Goal: Transaction & Acquisition: Purchase product/service

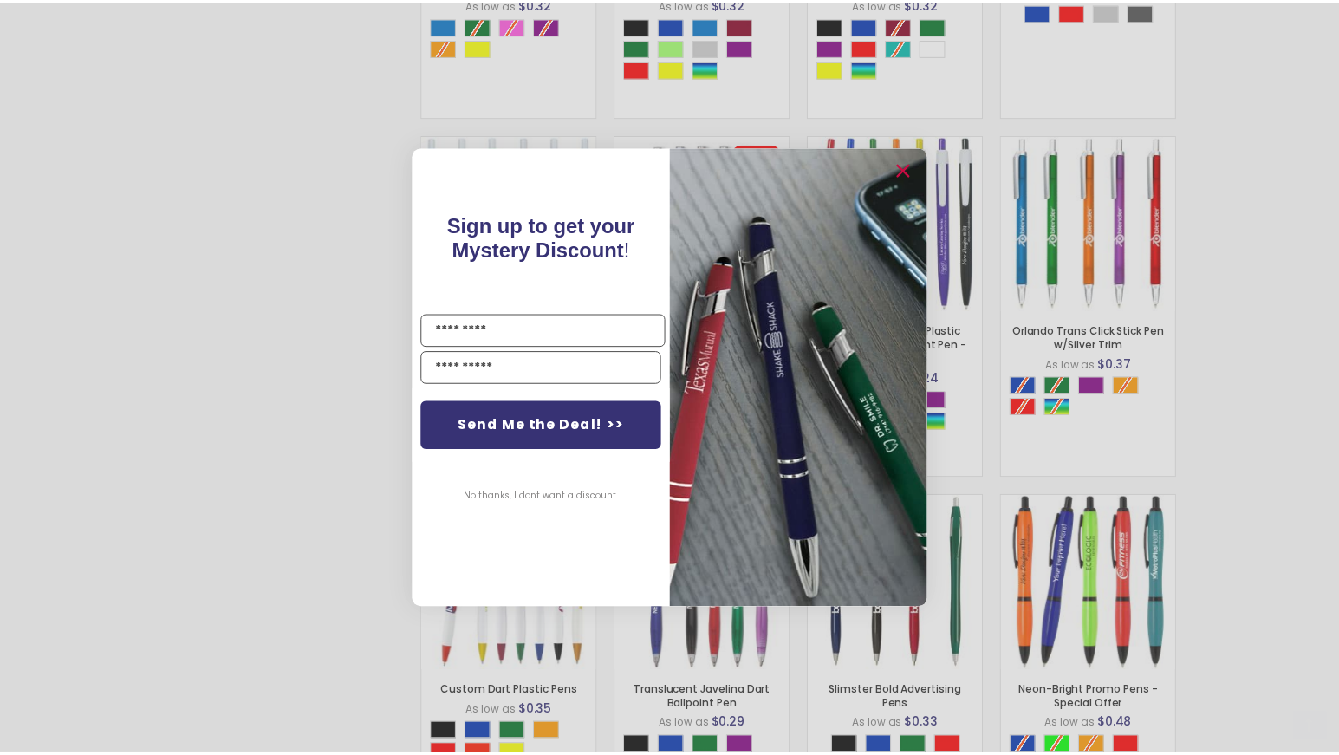
scroll to position [1582, 0]
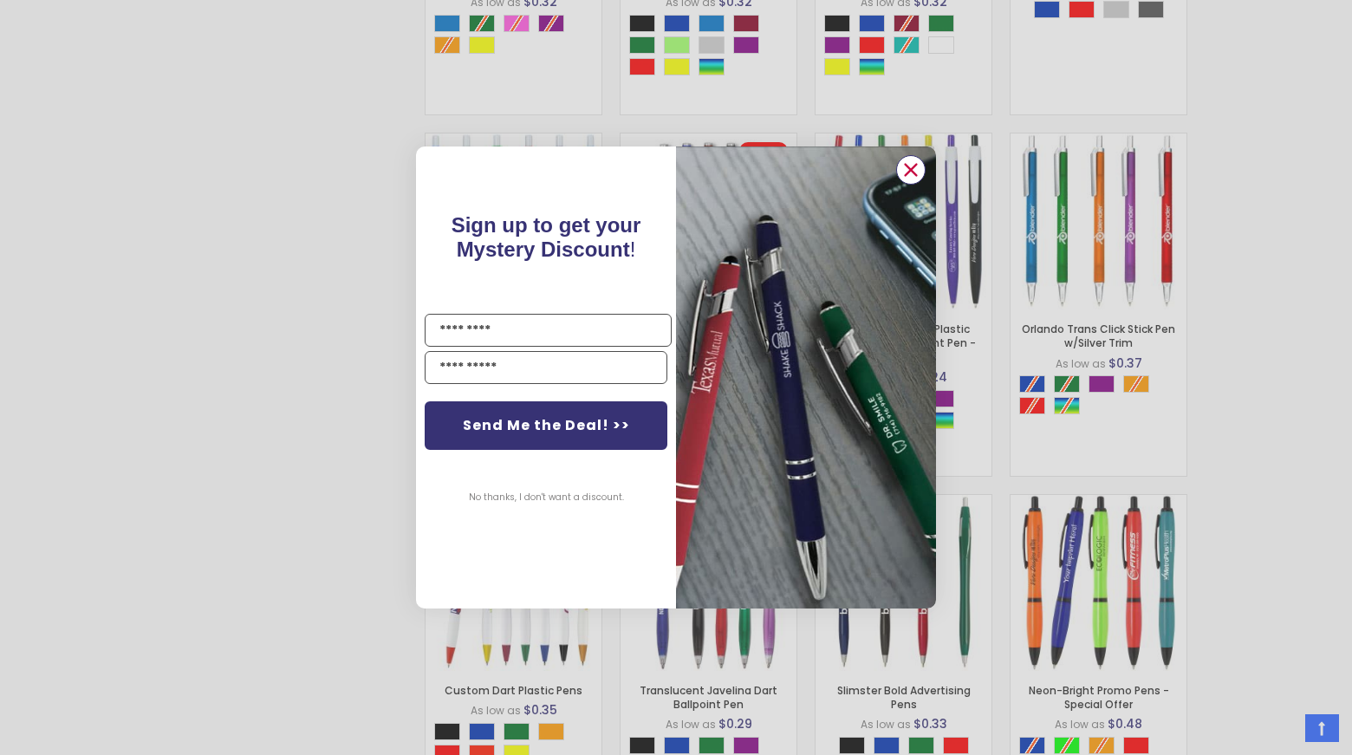
click at [911, 168] on circle "Close dialog" at bounding box center [911, 170] width 26 height 26
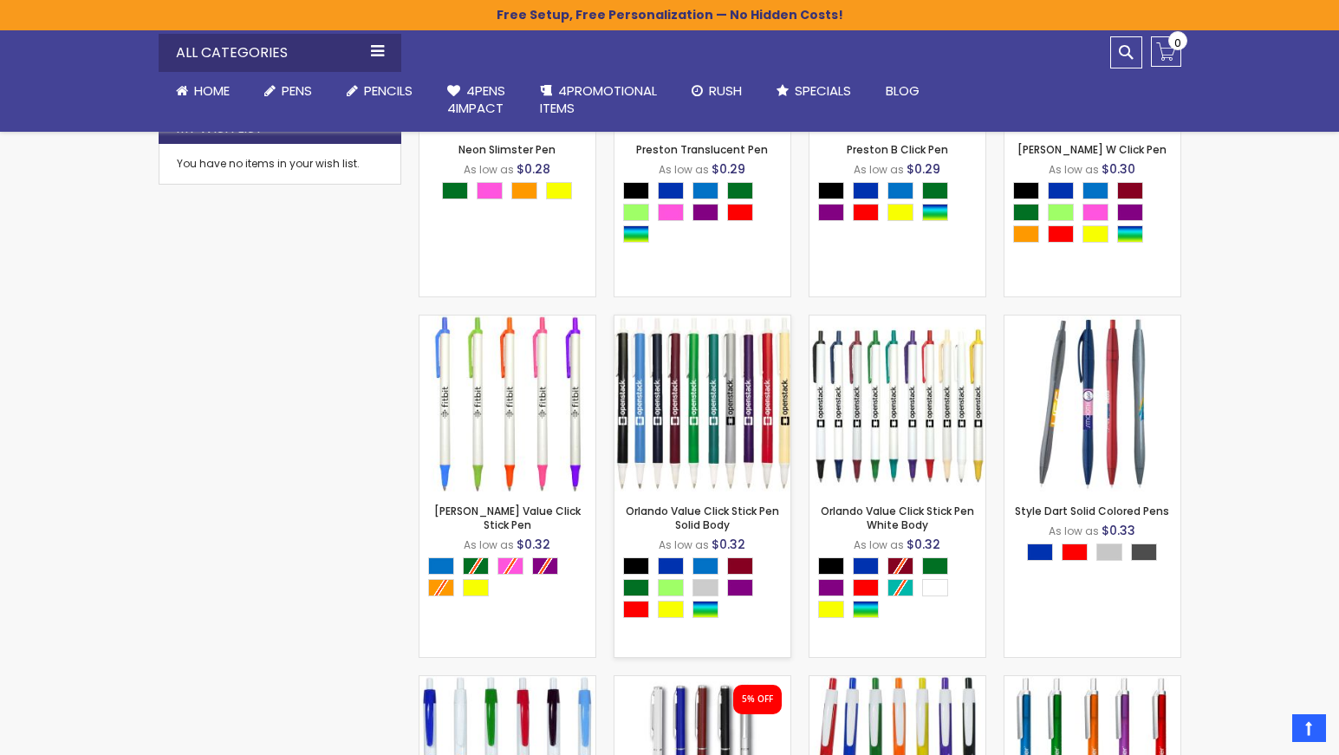
scroll to position [693, 0]
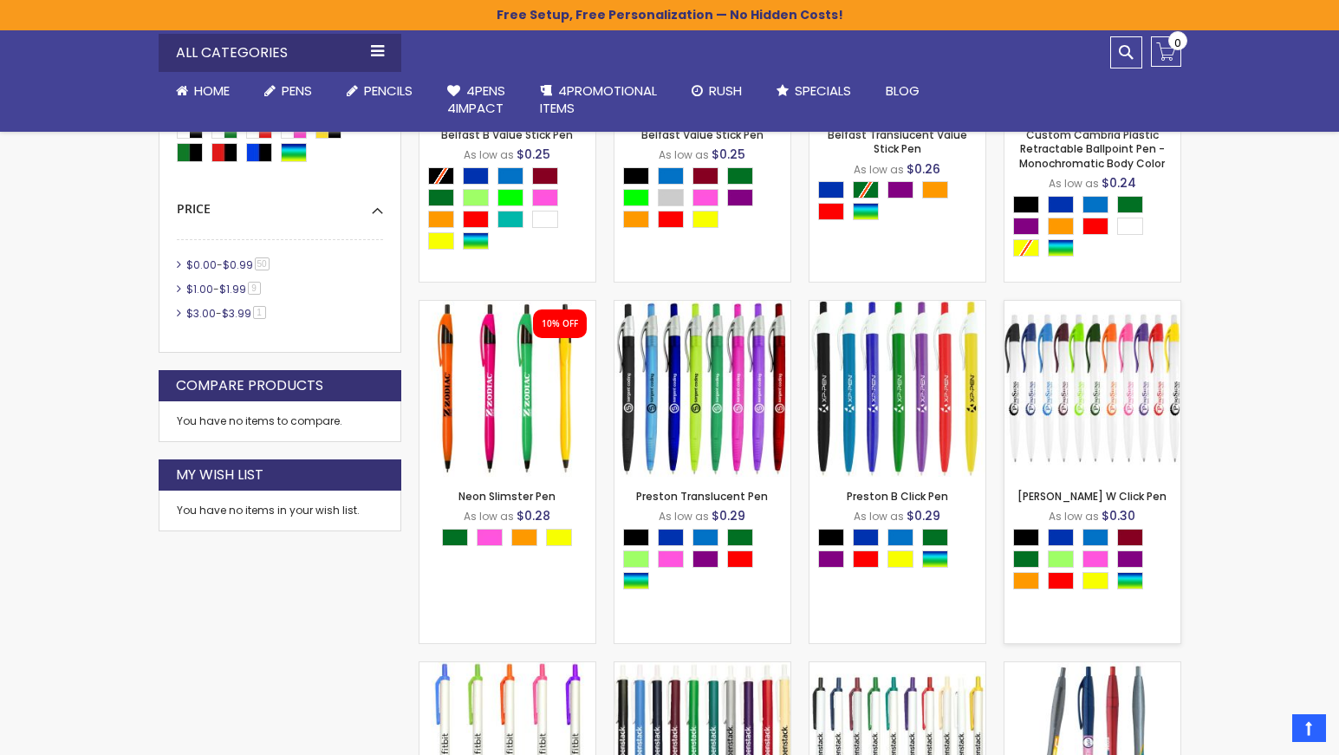
click at [1100, 413] on img at bounding box center [1092, 389] width 176 height 176
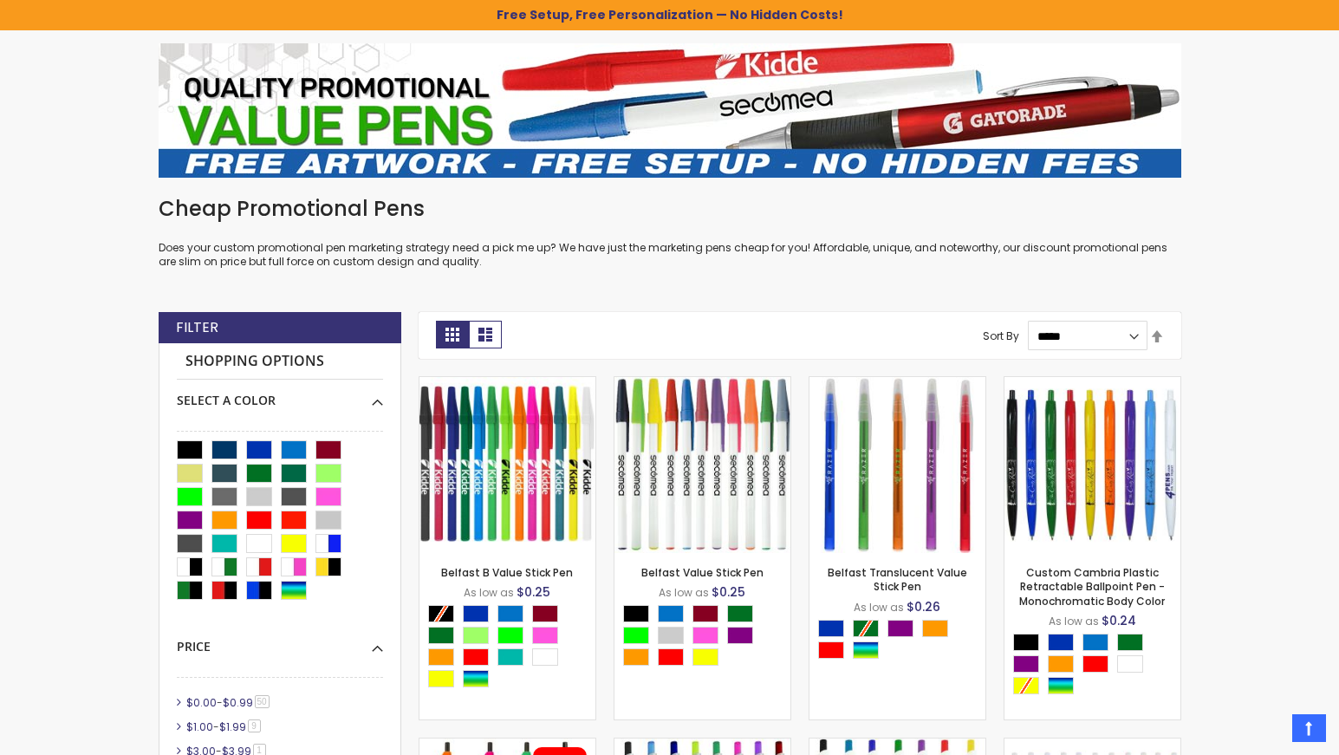
scroll to position [0, 0]
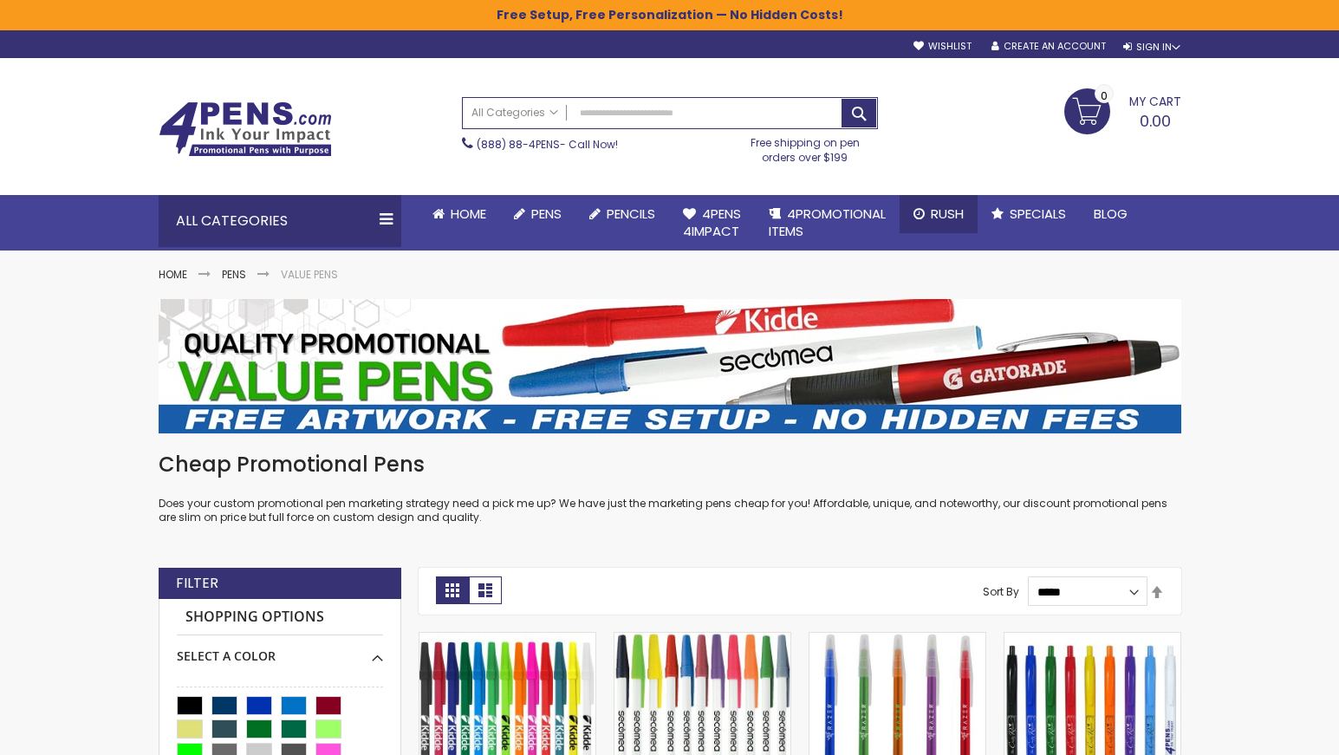
click at [939, 213] on span "Rush" at bounding box center [947, 213] width 33 height 18
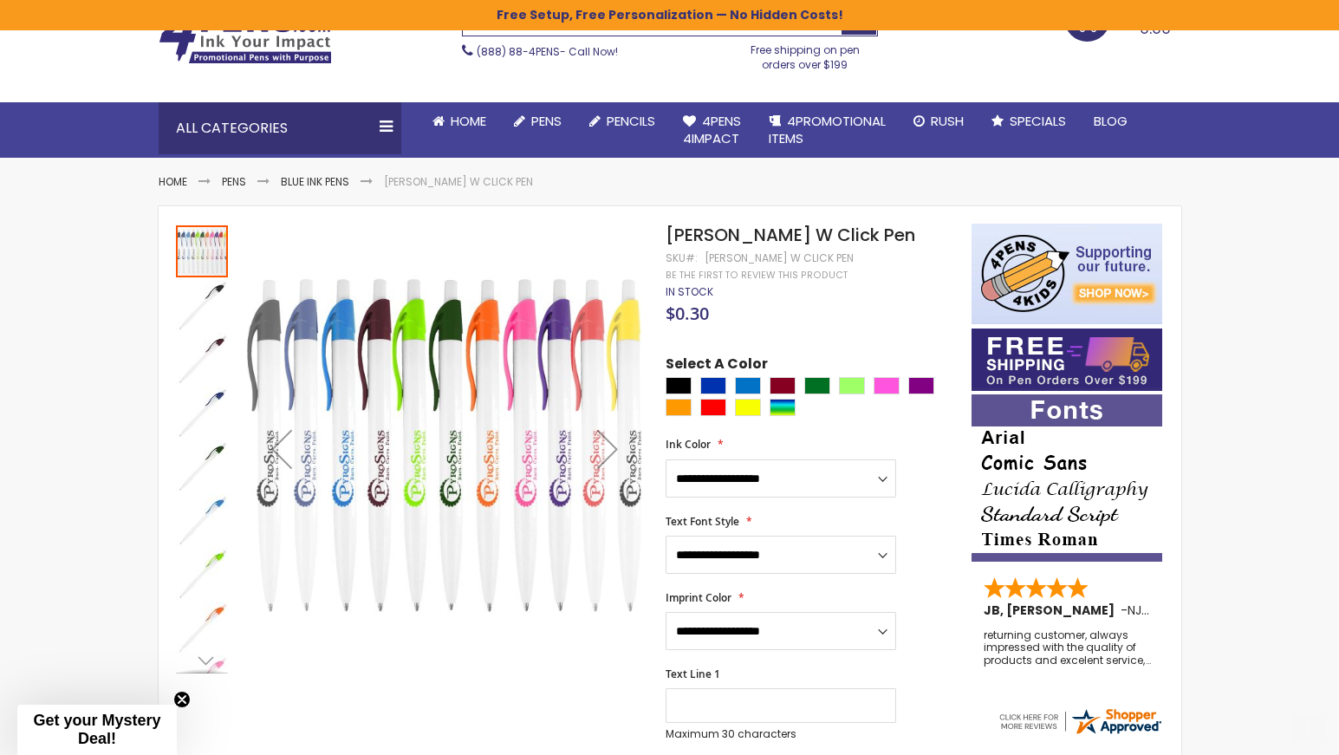
scroll to position [173, 0]
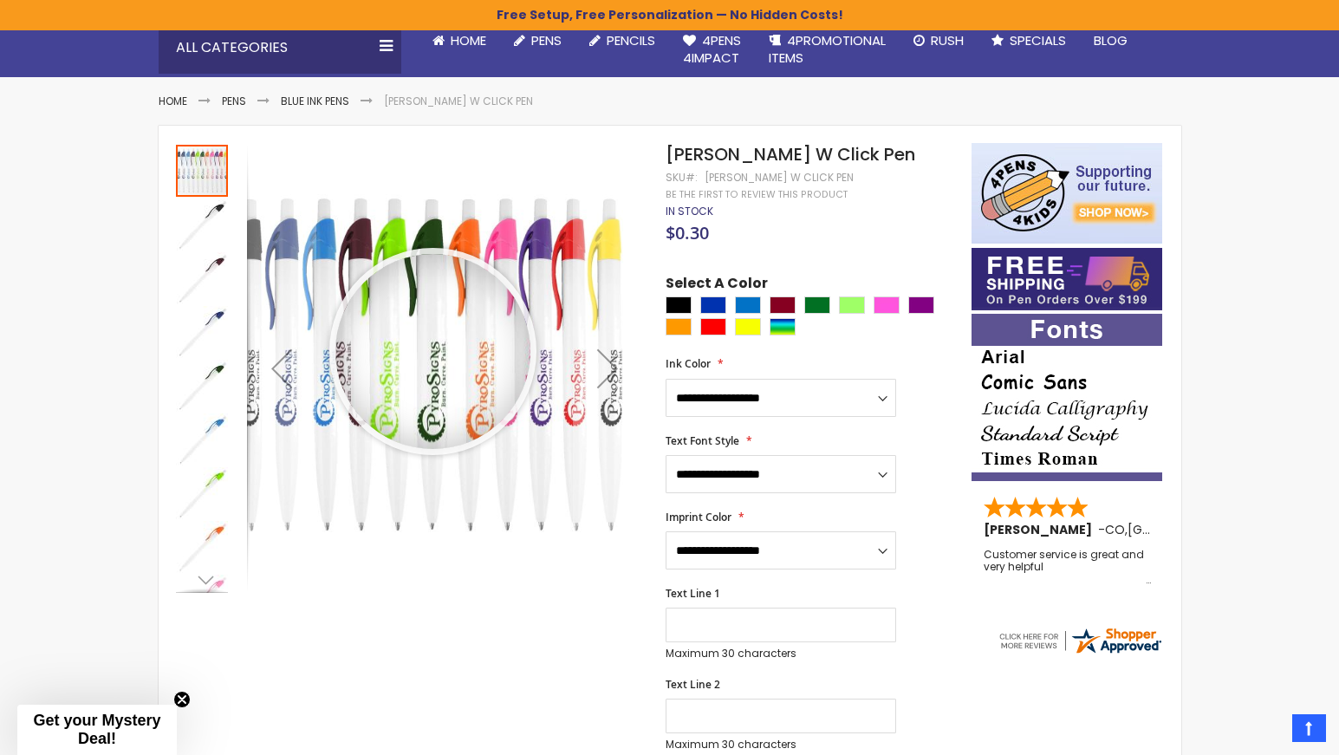
drag, startPoint x: 446, startPoint y: 372, endPoint x: 439, endPoint y: 349, distance: 23.6
click at [439, 349] on div at bounding box center [432, 351] width 195 height 195
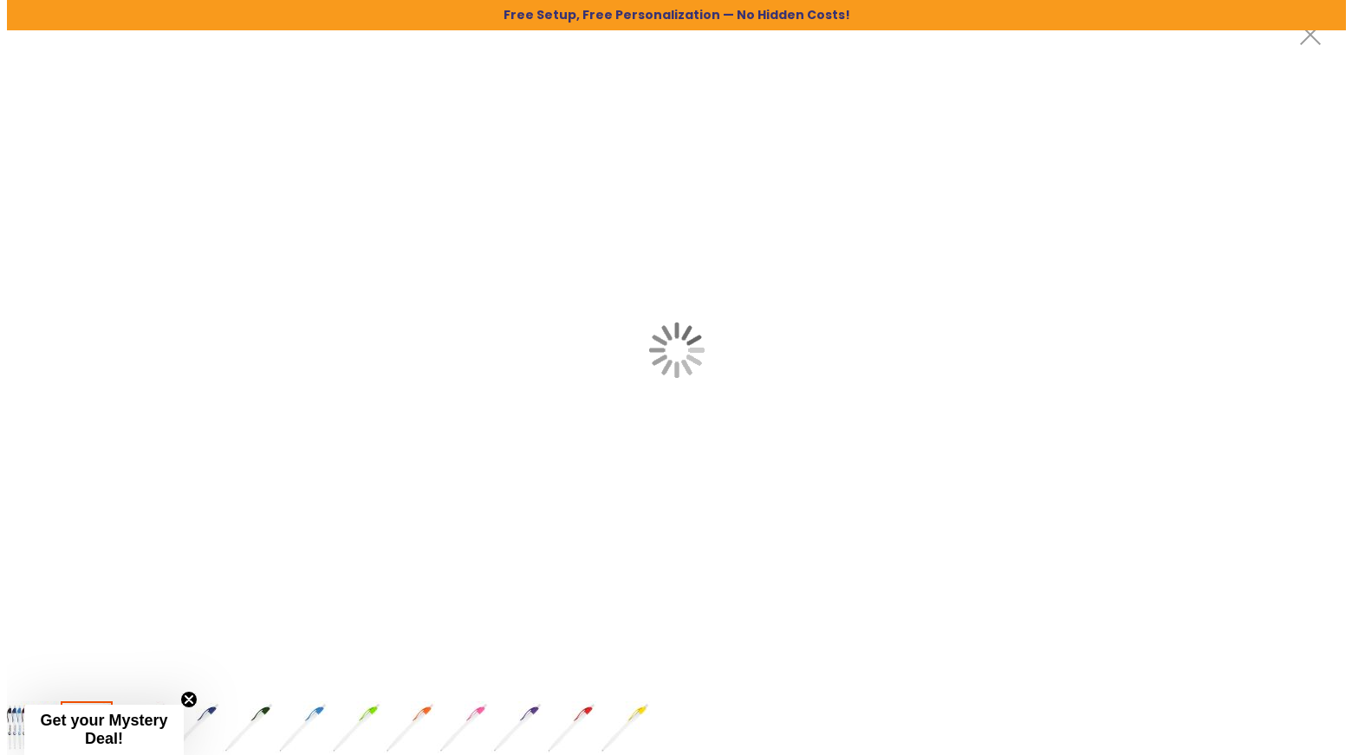
scroll to position [0, 0]
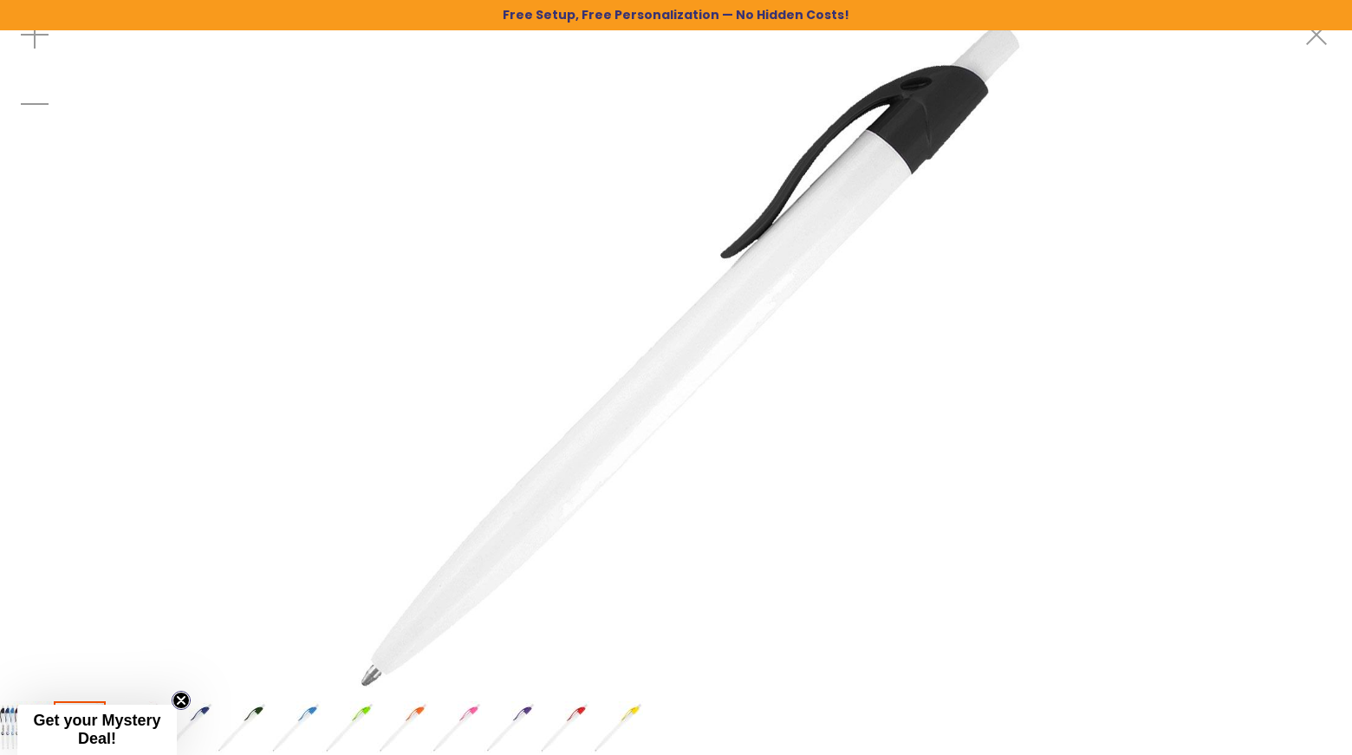
click at [184, 694] on circle "Close teaser" at bounding box center [181, 700] width 16 height 16
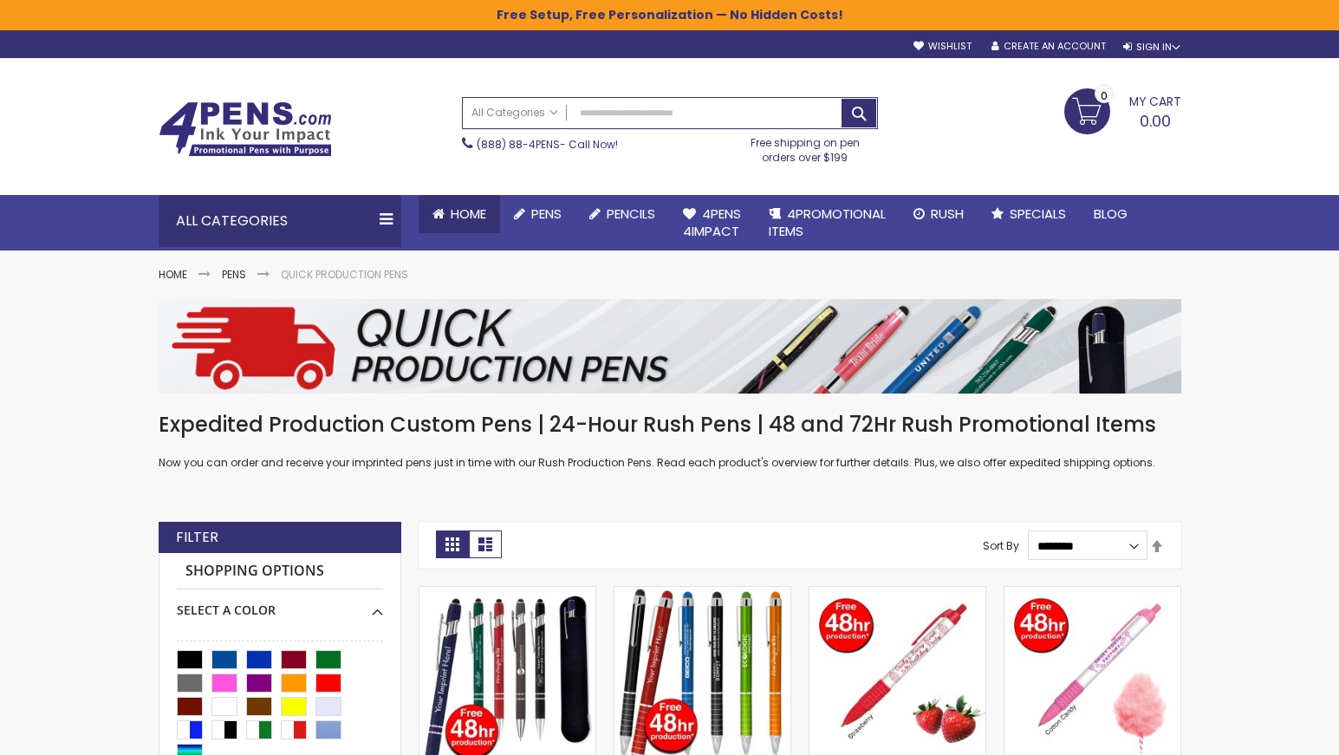
click at [447, 211] on link "Home" at bounding box center [459, 214] width 81 height 38
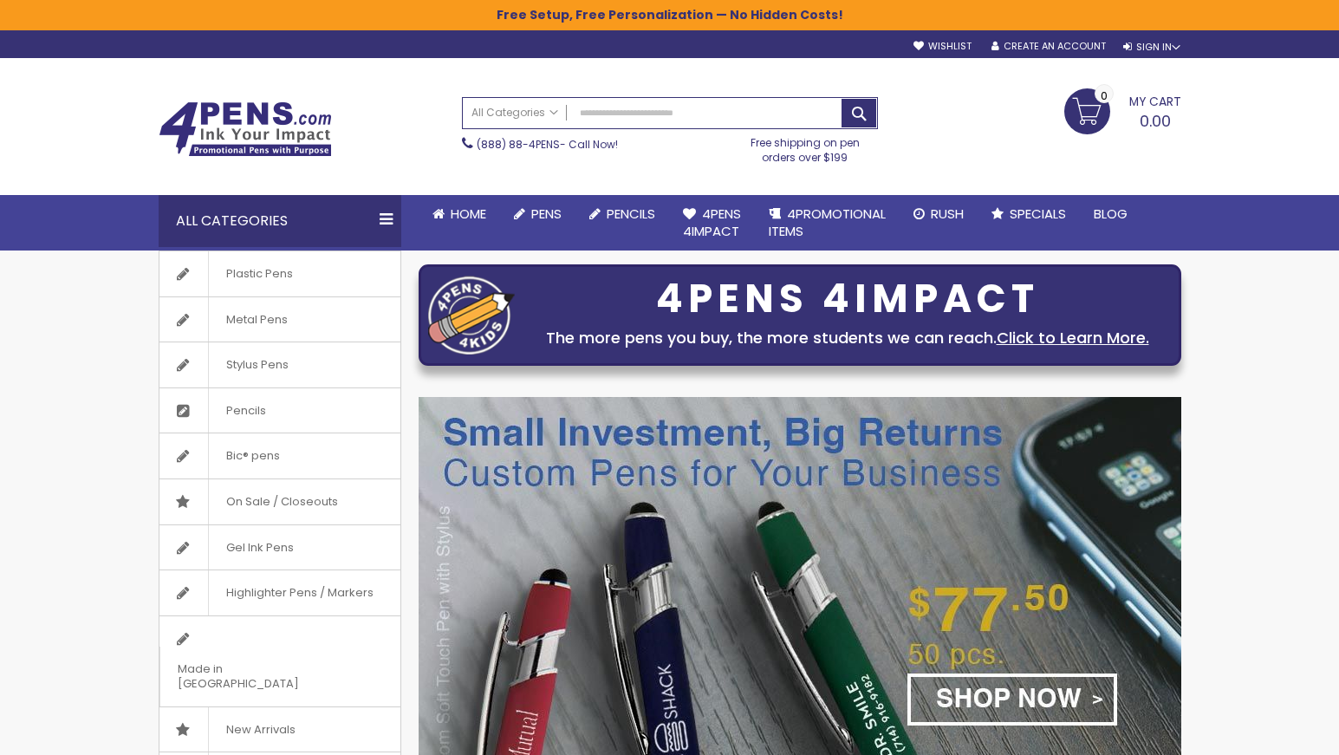
click at [380, 214] on div "All Categories" at bounding box center [280, 221] width 243 height 52
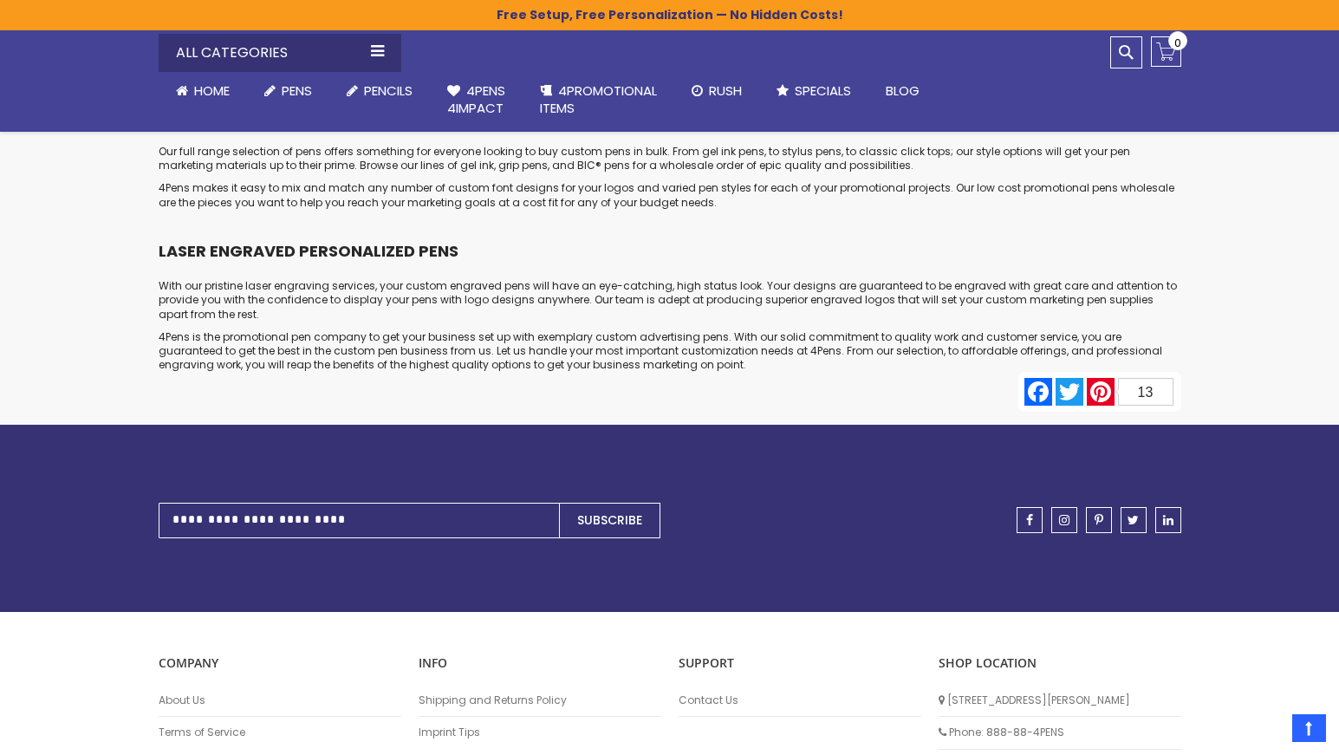
scroll to position [8646, 0]
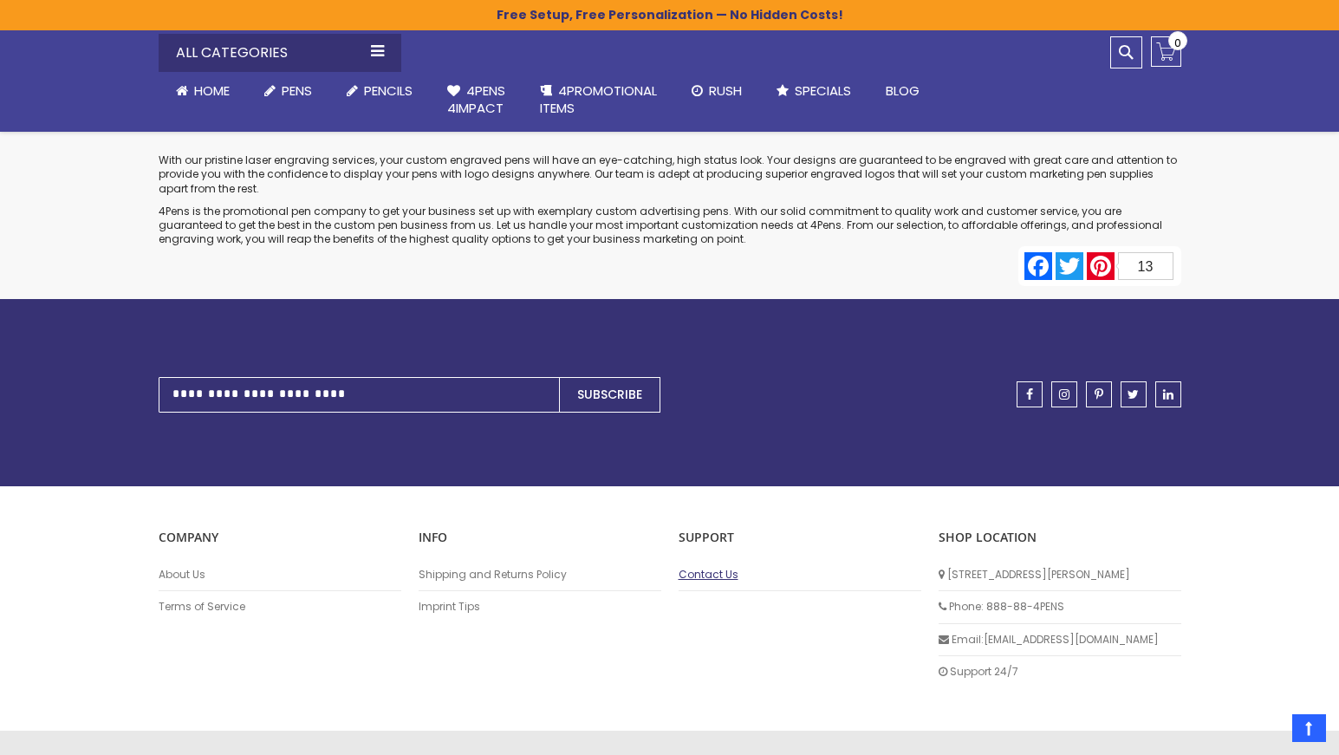
click at [712, 568] on link "Contact Us" at bounding box center [799, 575] width 243 height 14
